Goal: Information Seeking & Learning: Learn about a topic

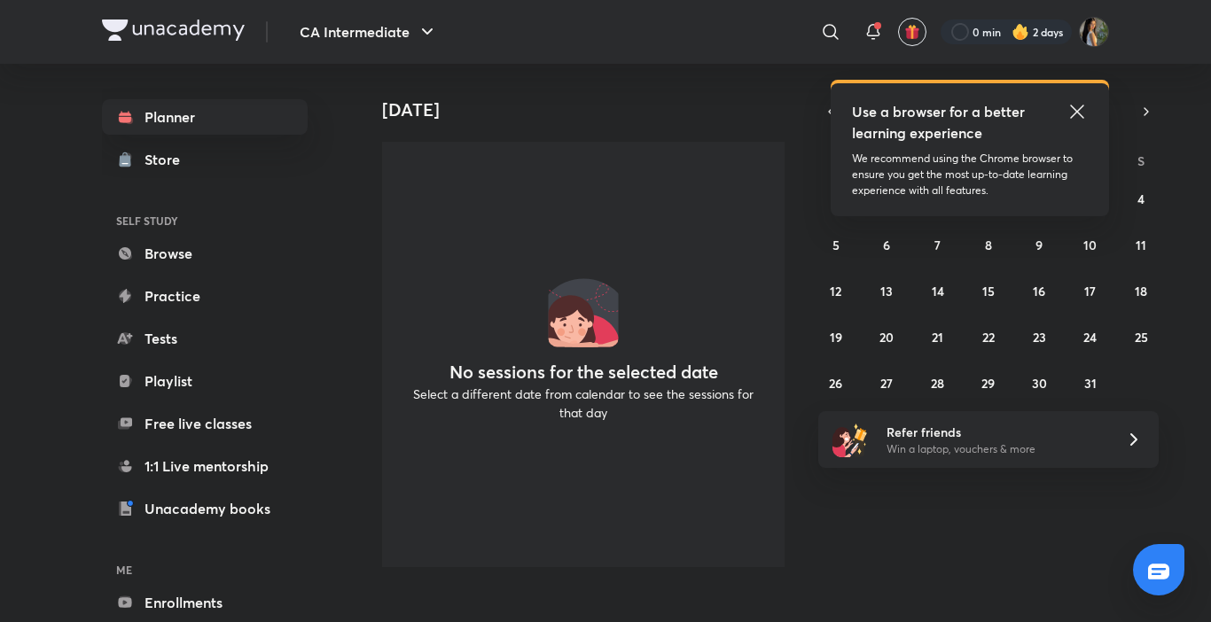
click at [1073, 107] on icon at bounding box center [1076, 111] width 13 height 13
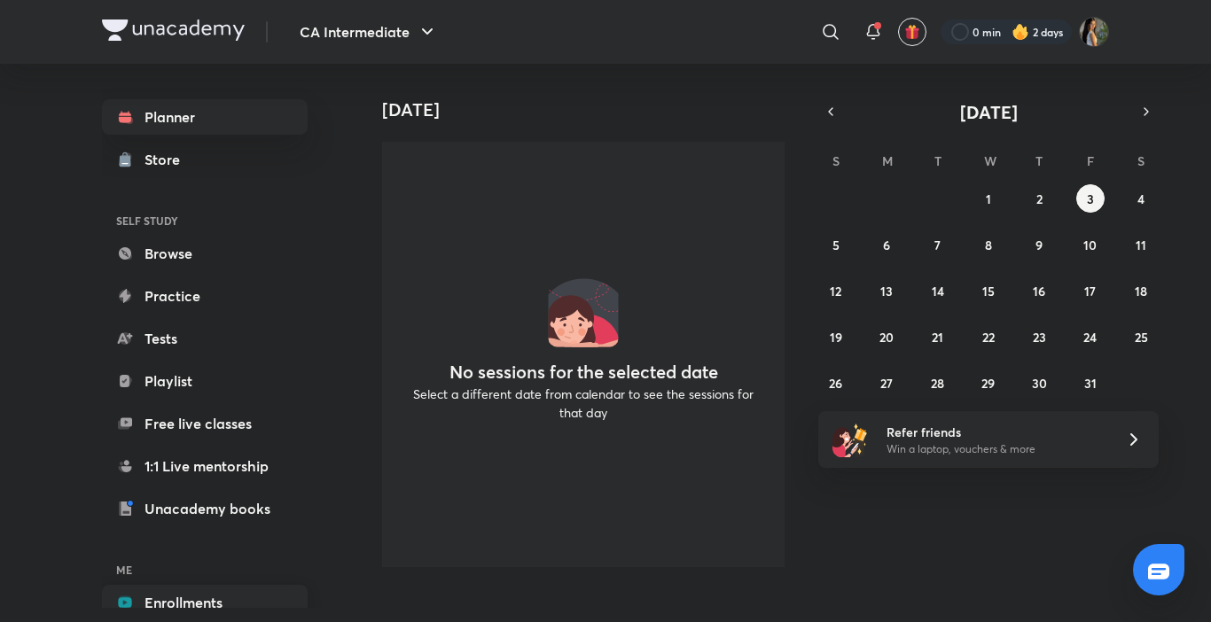
click at [209, 597] on link "Enrollments" at bounding box center [205, 602] width 206 height 35
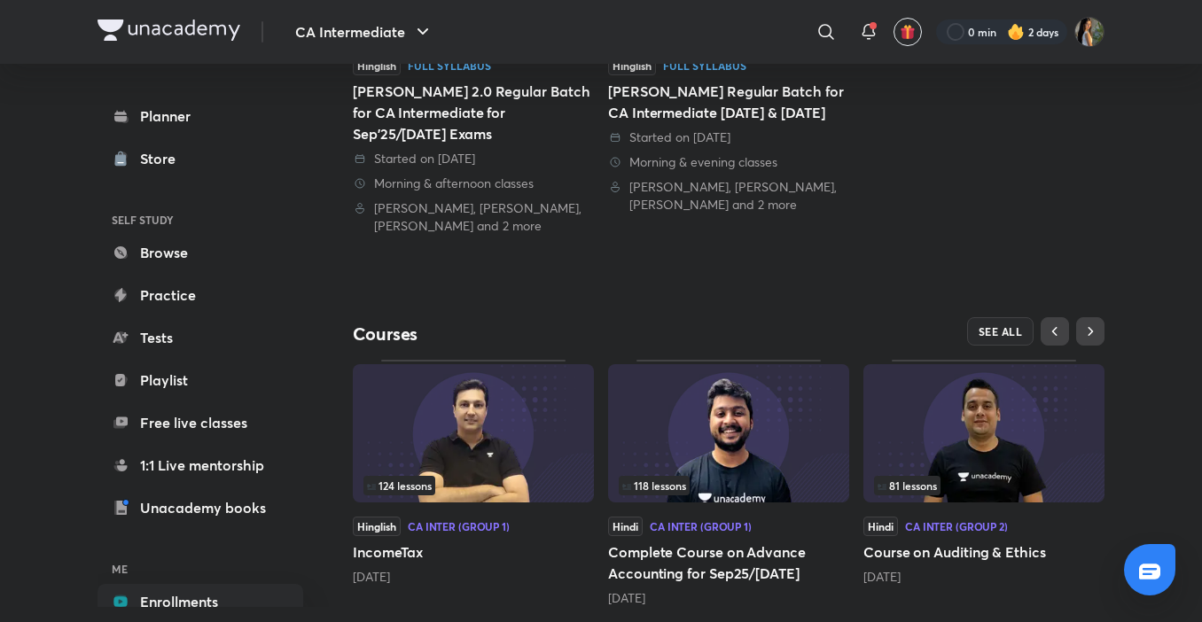
scroll to position [439, 0]
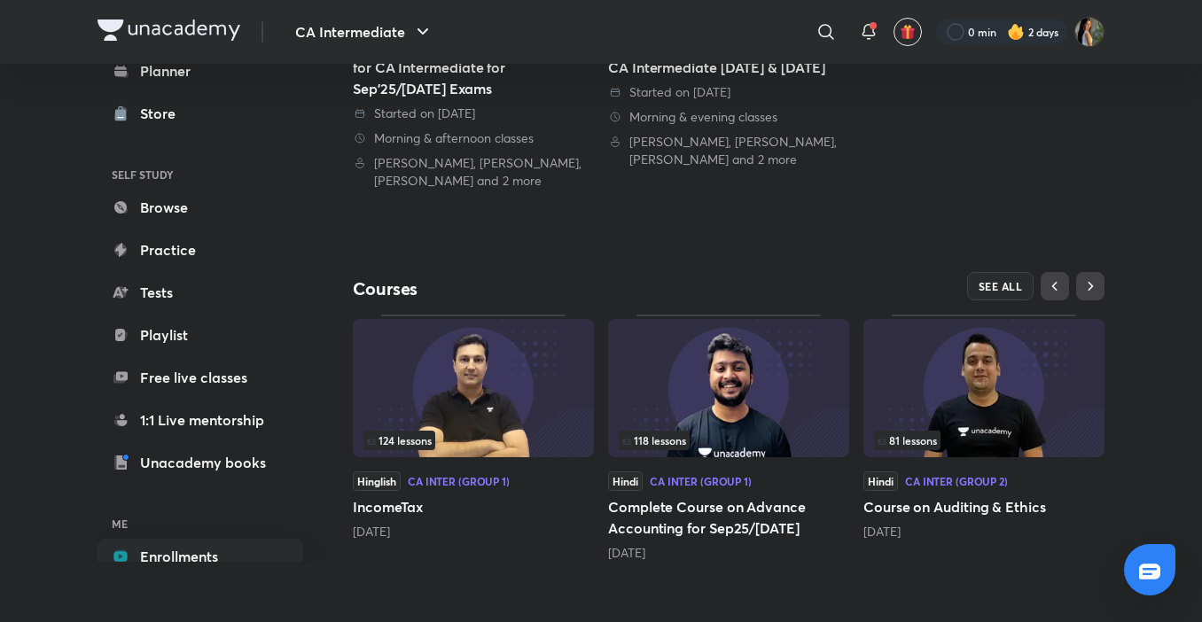
click at [907, 435] on span "81 lessons" at bounding box center [906, 440] width 59 height 11
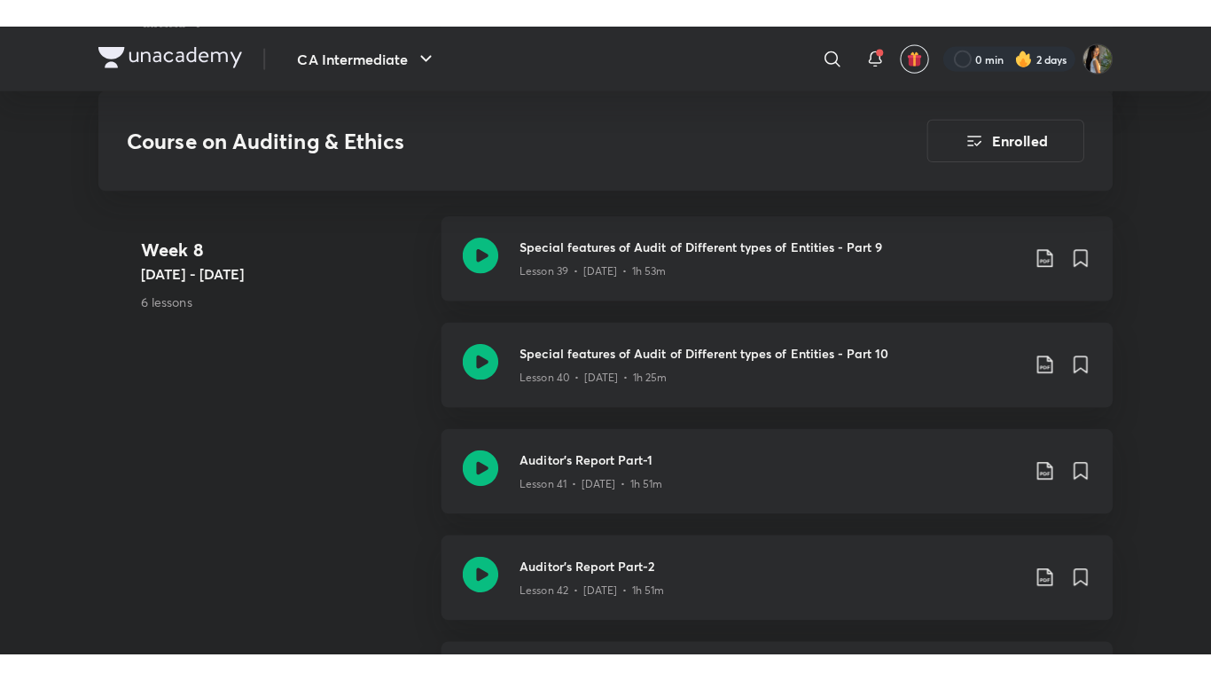
scroll to position [5566, 0]
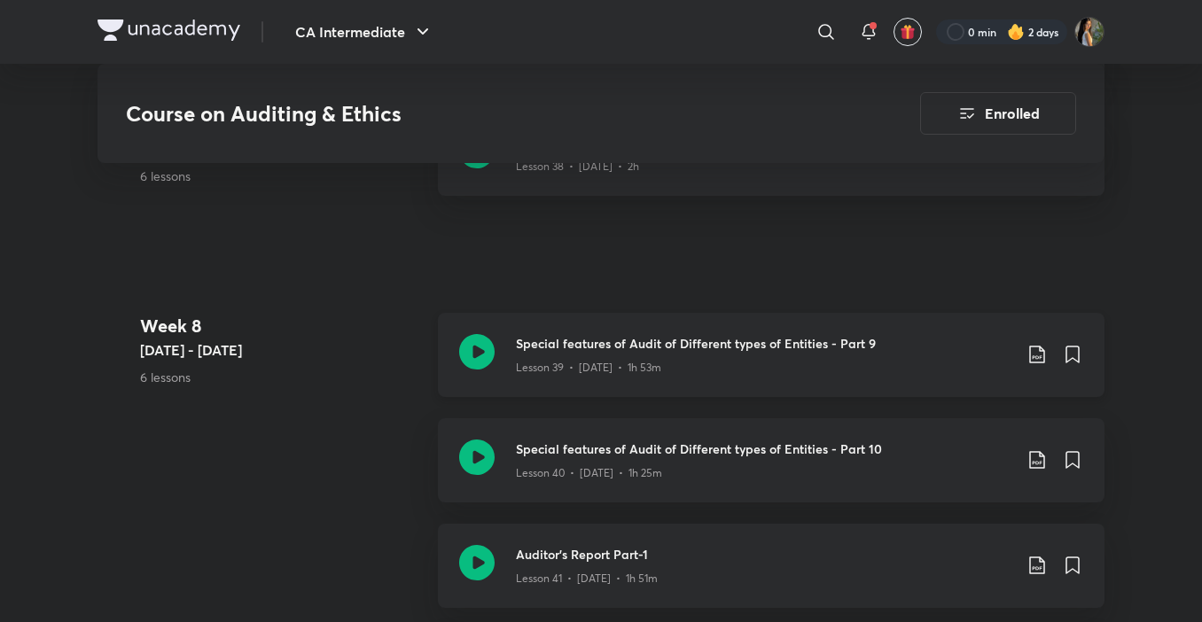
click at [874, 366] on div "Lesson 39 • [DATE] • 1h 53m" at bounding box center [764, 364] width 496 height 23
